Goal: Information Seeking & Learning: Learn about a topic

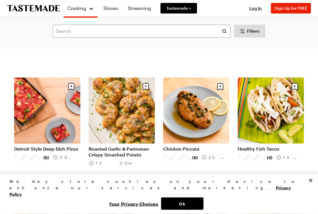
scroll to position [357, 0]
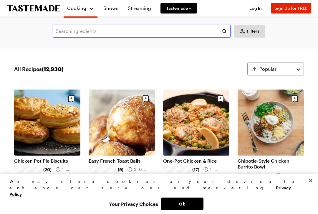
click at [61, 35] on input "text" at bounding box center [142, 31] width 178 height 13
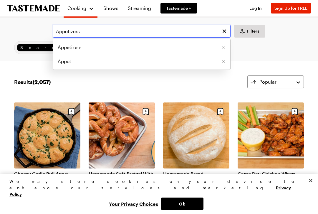
type input "Appetizers"
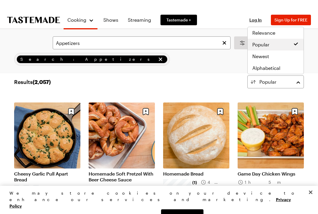
scroll to position [19, 0]
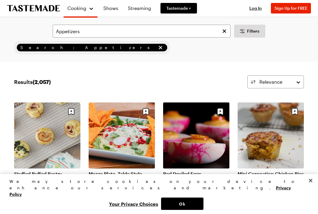
click at [223, 30] on icon "Clear search" at bounding box center [224, 31] width 4 height 4
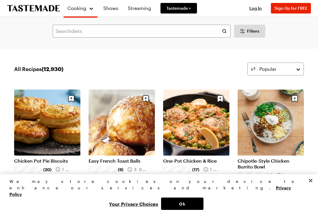
click at [176, 9] on span "Tastemade +" at bounding box center [178, 8] width 25 height 6
click at [284, 10] on span "Sign Up for FREE" at bounding box center [290, 8] width 33 height 5
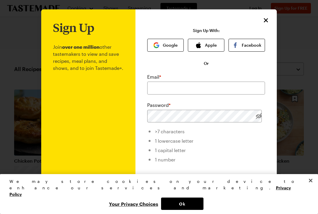
click at [264, 20] on icon "Close" at bounding box center [265, 20] width 7 height 7
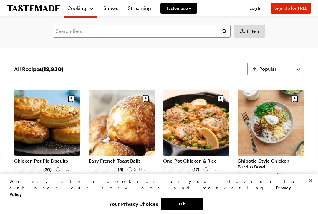
click at [52, 73] on div "All Recipes ( 12,930 ) Popular" at bounding box center [158, 69] width 289 height 13
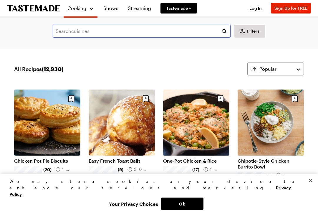
click at [64, 34] on input "text" at bounding box center [142, 31] width 178 height 13
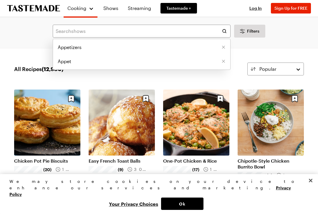
click at [72, 50] on span "Appetizers" at bounding box center [70, 47] width 24 height 7
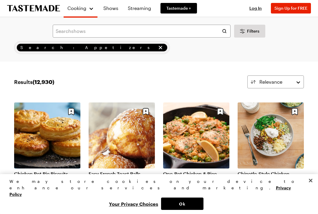
type input "Appetizers"
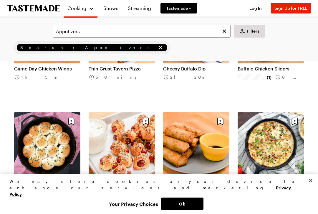
scroll to position [459, 0]
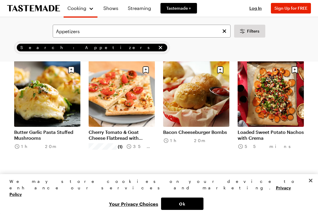
scroll to position [1192, 0]
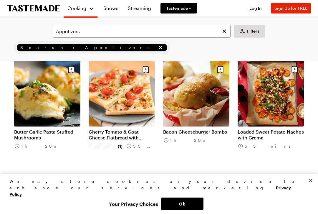
click at [36, 137] on link "Butter Garlic Pasta Stuffed Mushrooms" at bounding box center [47, 135] width 66 height 12
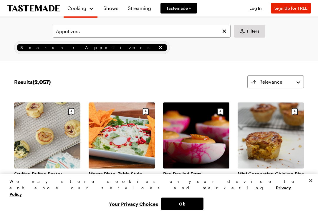
scroll to position [1192, 0]
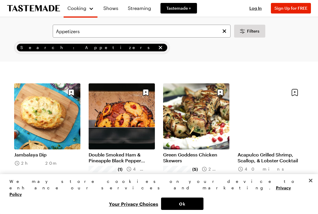
scroll to position [1763, 0]
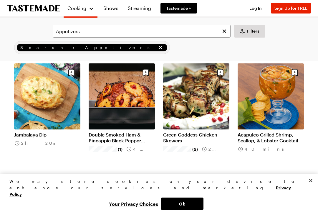
click at [36, 136] on link "Jambalaya Dip" at bounding box center [47, 135] width 66 height 6
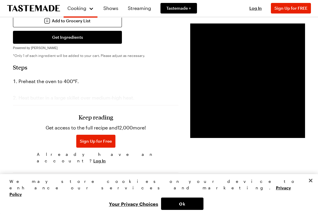
scroll to position [356, 0]
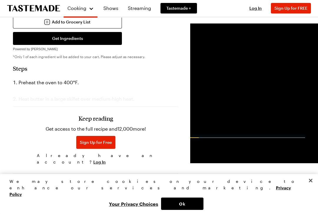
click at [85, 122] on h3 "Keep reading" at bounding box center [95, 118] width 34 height 7
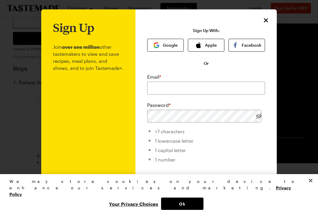
click at [262, 23] on icon "Close" at bounding box center [265, 20] width 7 height 7
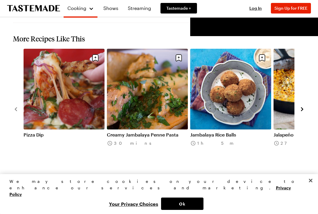
scroll to position [687, 0]
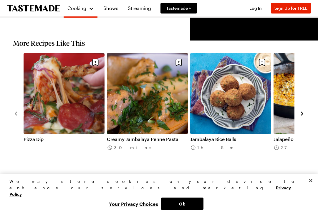
click at [161, 179] on link "View All Recipes" at bounding box center [159, 182] width 292 height 6
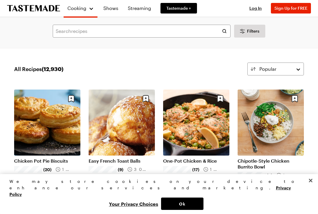
click at [164, 164] on link "One-Pot Chicken & Rice" at bounding box center [196, 161] width 66 height 6
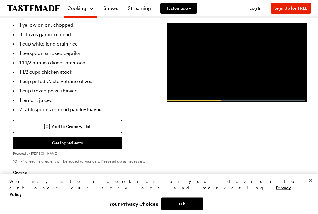
scroll to position [252, 0]
